Goal: Task Accomplishment & Management: Manage account settings

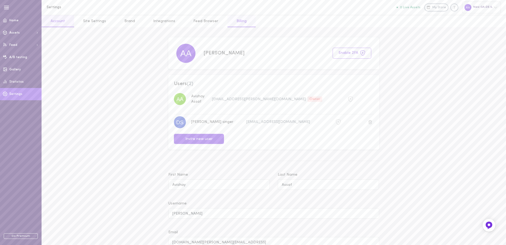
click at [231, 22] on link "Billing" at bounding box center [241, 21] width 28 height 12
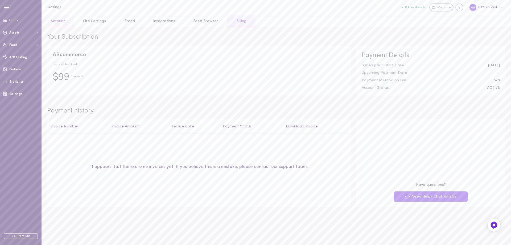
click at [57, 23] on link "Account" at bounding box center [58, 21] width 32 height 12
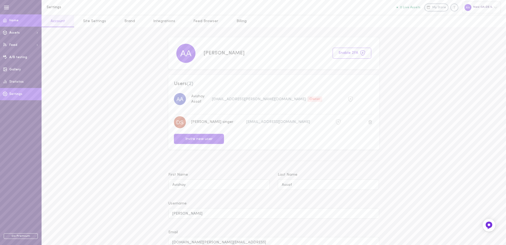
click at [22, 17] on link "Home" at bounding box center [21, 20] width 42 height 12
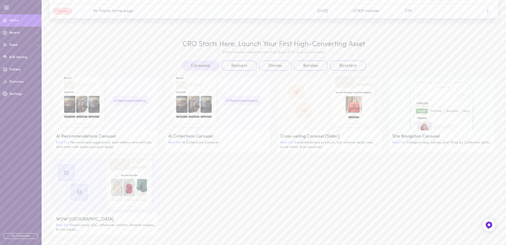
scroll to position [145, 0]
click at [9, 93] on span at bounding box center [5, 93] width 10 height 13
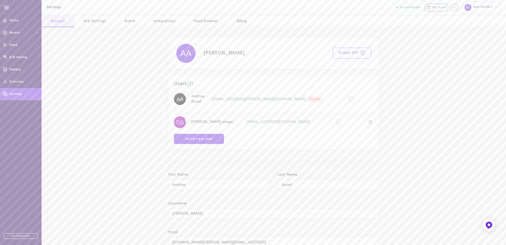
click at [480, 9] on div "New GA-DE IL" at bounding box center [481, 7] width 39 height 11
click at [456, 97] on link "Settings" at bounding box center [471, 97] width 58 height 10
click at [369, 120] on icon at bounding box center [370, 122] width 4 height 4
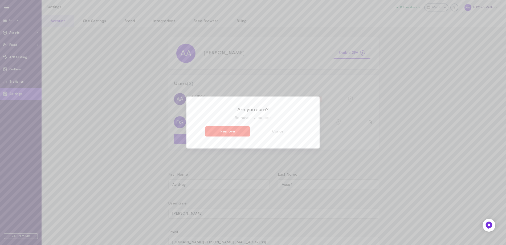
click at [240, 133] on button "Remove" at bounding box center [228, 131] width 46 height 10
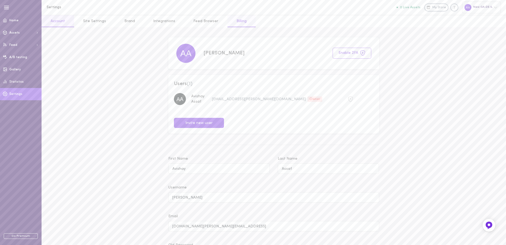
click at [233, 19] on link "Billing" at bounding box center [241, 21] width 28 height 12
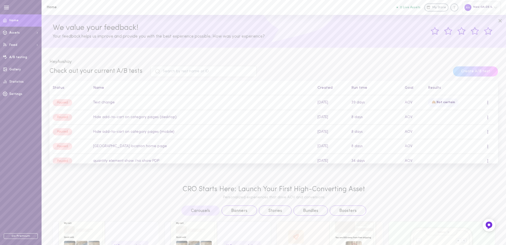
click at [437, 7] on span "My Store" at bounding box center [439, 7] width 14 height 5
click at [470, 10] on div at bounding box center [467, 7] width 7 height 7
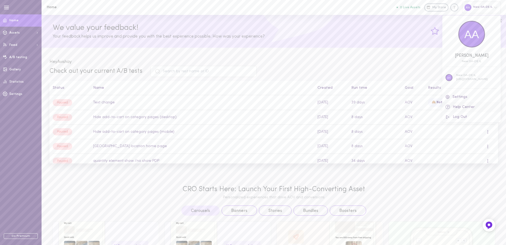
click at [461, 110] on link "Help Center" at bounding box center [471, 107] width 58 height 10
